Goal: Obtain resource: Obtain resource

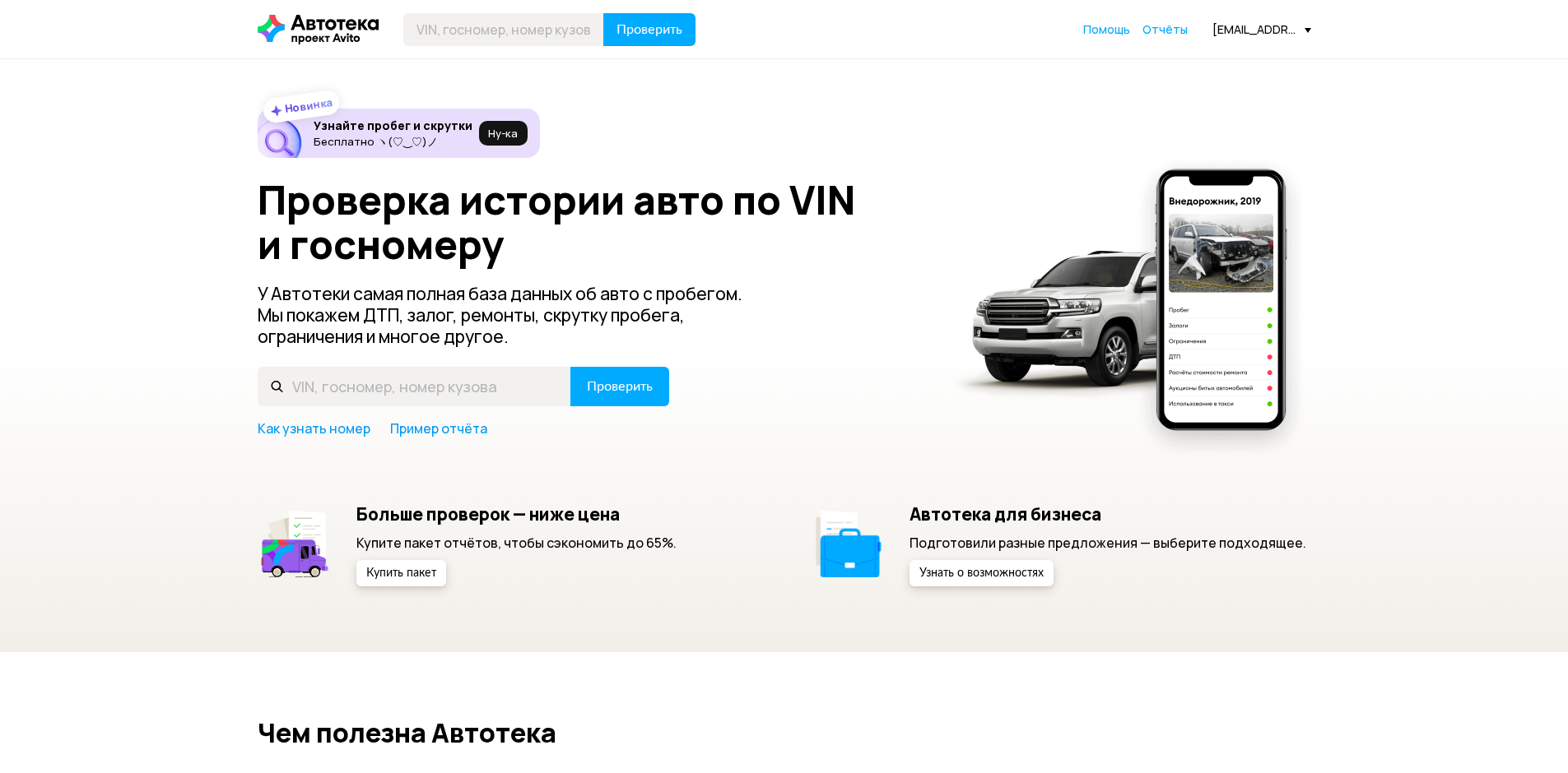
click at [501, 27] on input "text" at bounding box center [503, 29] width 201 height 33
type input "К310НХ21"
click at [637, 27] on span "Проверить" at bounding box center [649, 28] width 66 height 13
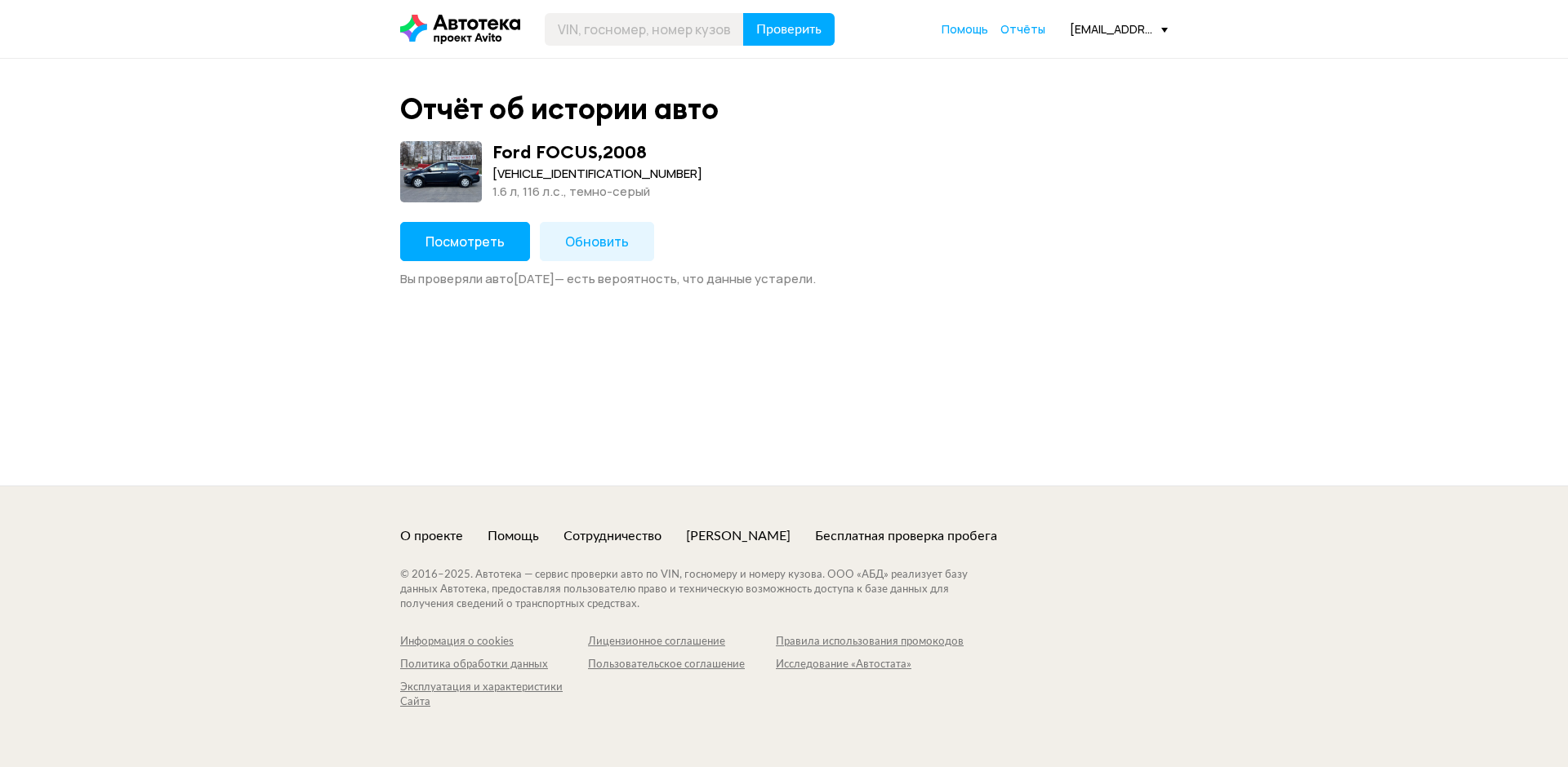
click at [487, 236] on span "Посмотреть" at bounding box center [465, 241] width 79 height 18
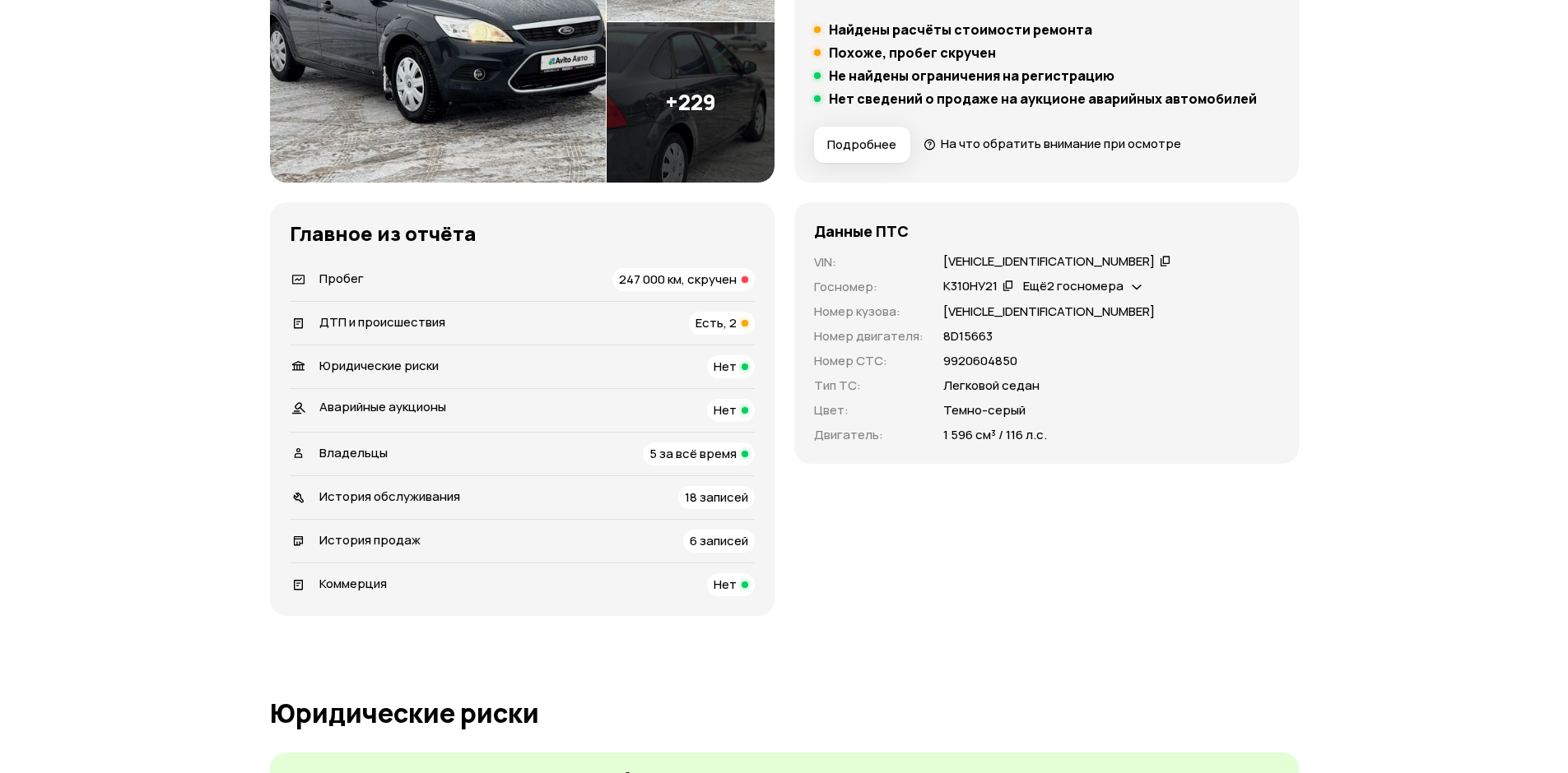
scroll to position [411, 0]
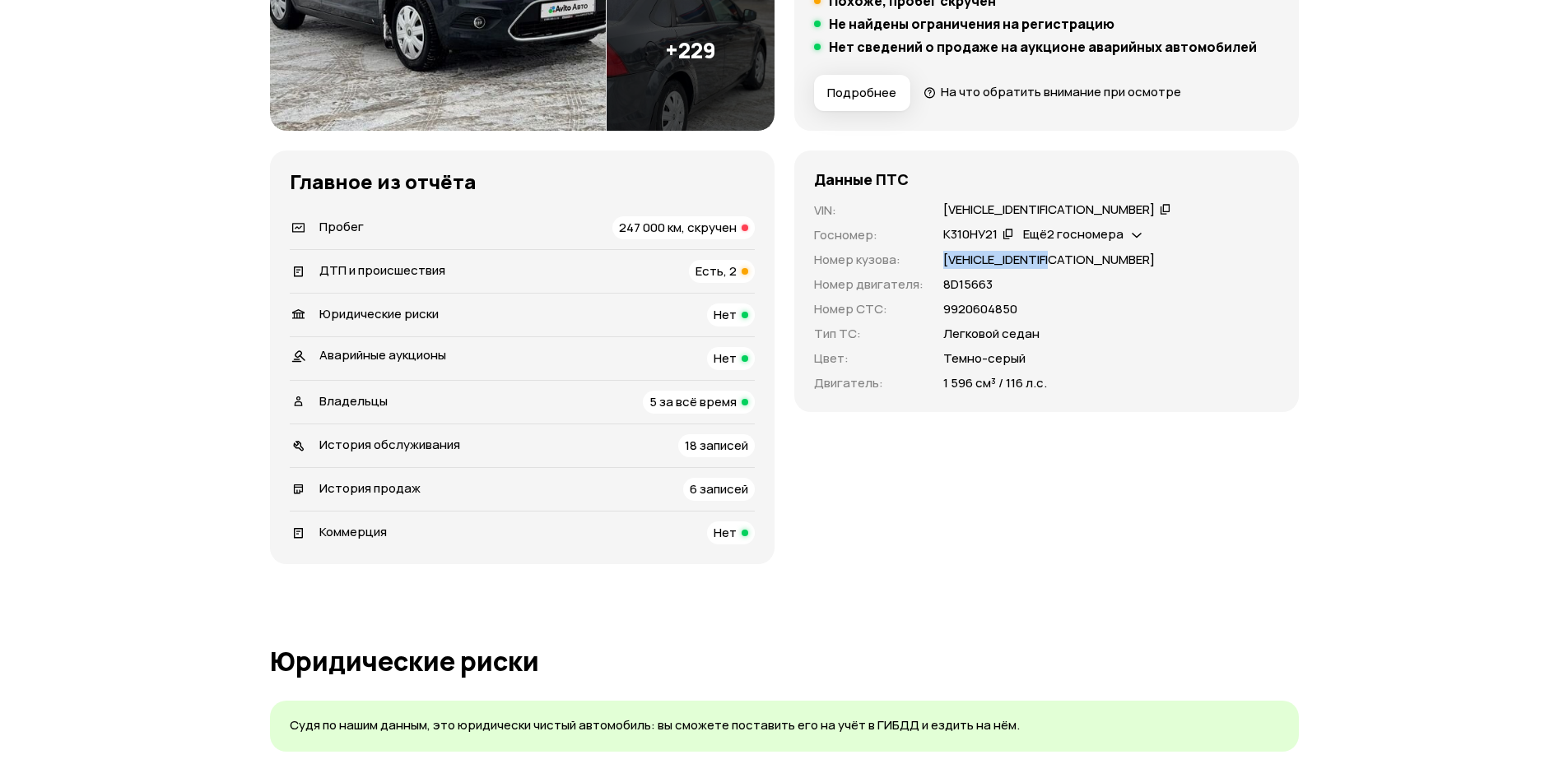
drag, startPoint x: 1096, startPoint y: 258, endPoint x: 942, endPoint y: 261, distance: 154.0
click at [943, 261] on div "[VEHICLE_IDENTIFICATION_NUMBER]" at bounding box center [1111, 260] width 336 height 18
copy p "[VEHICLE_IDENTIFICATION_NUMBER]"
